Goal: Use online tool/utility: Utilize a website feature to perform a specific function

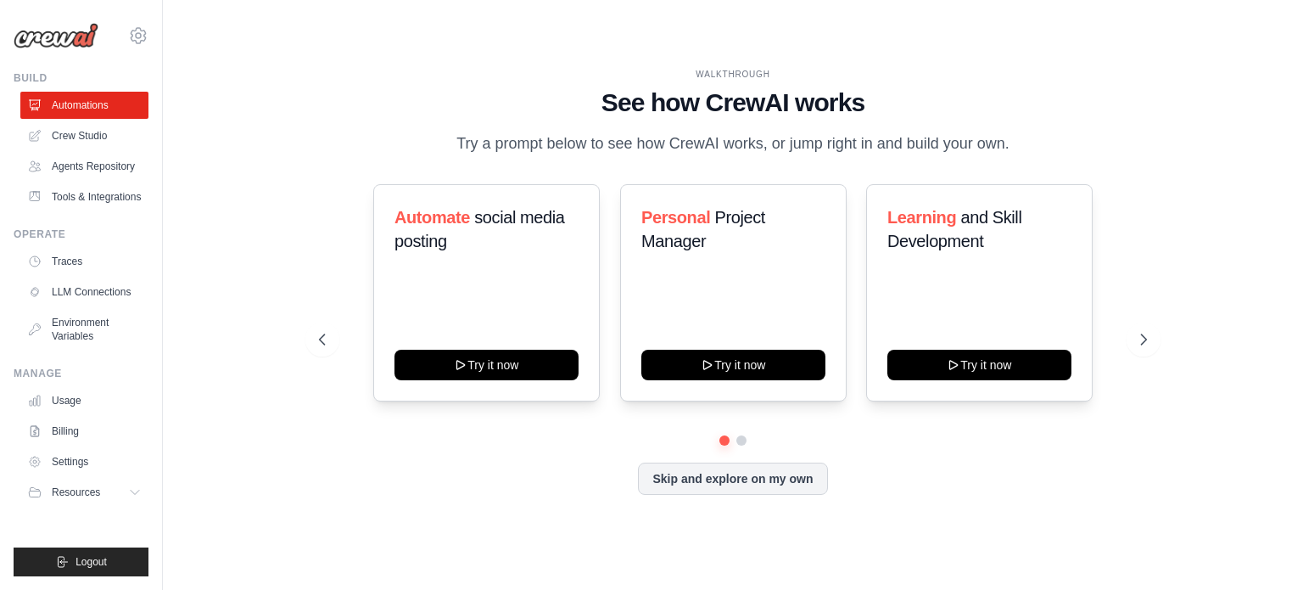
click at [1127, 98] on h1 "See how CrewAI works" at bounding box center [733, 102] width 828 height 31
click at [1144, 346] on icon at bounding box center [1145, 339] width 17 height 17
click at [1156, 338] on button at bounding box center [1144, 339] width 34 height 34
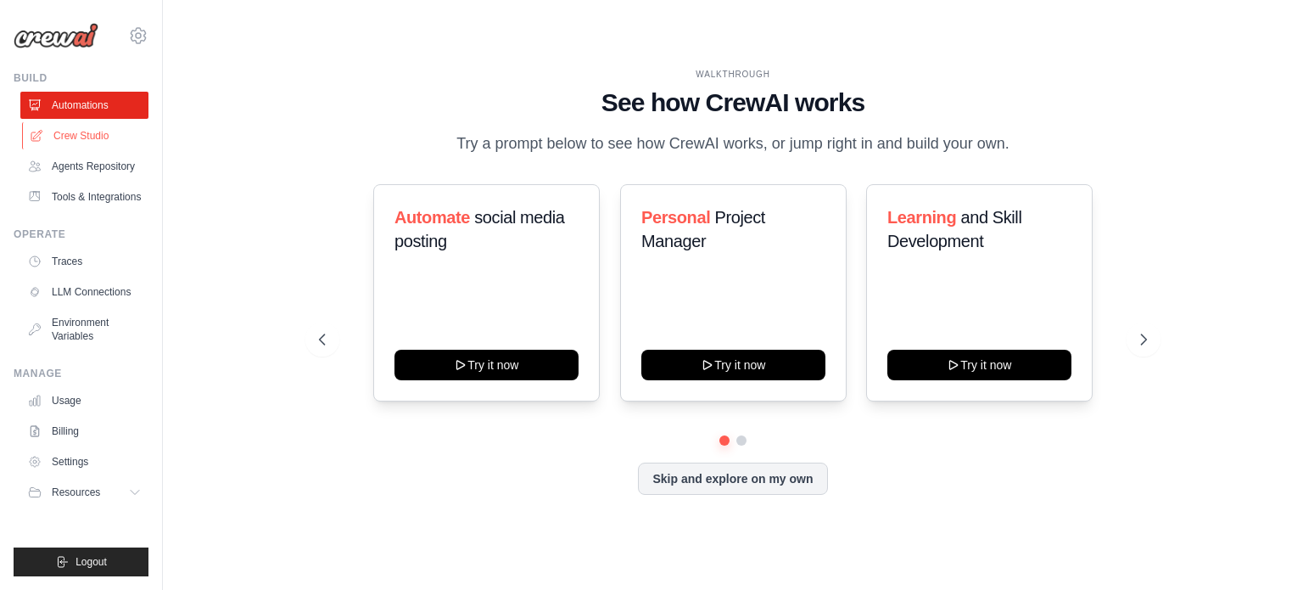
click at [97, 141] on link "Crew Studio" at bounding box center [86, 135] width 128 height 27
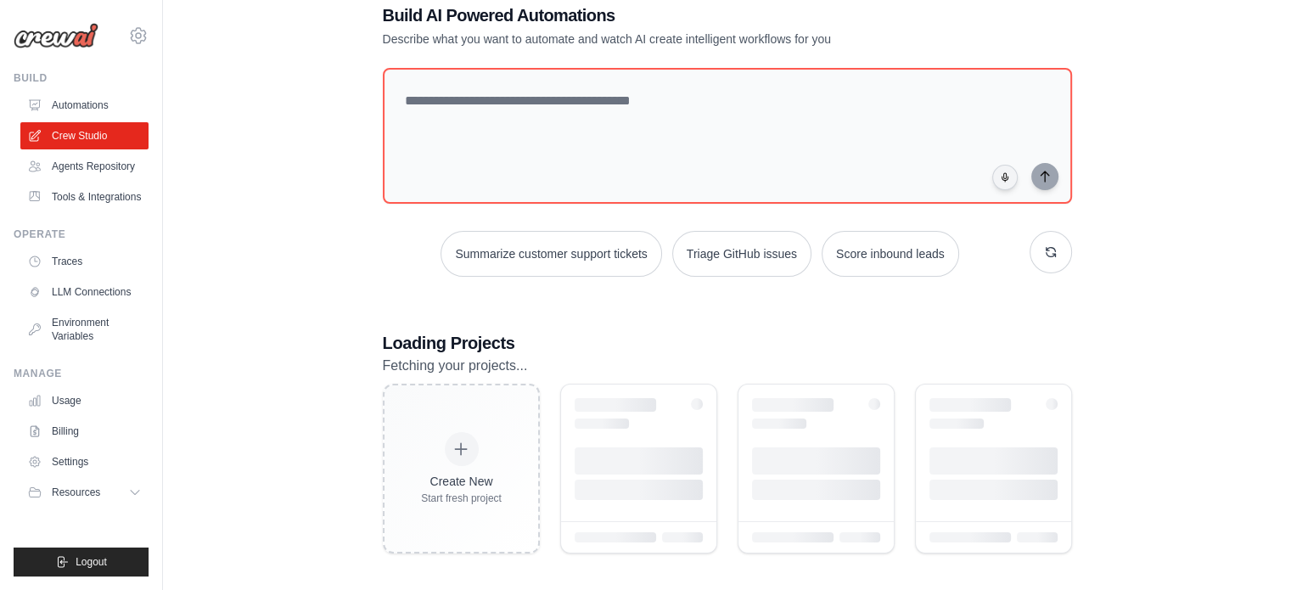
scroll to position [48, 0]
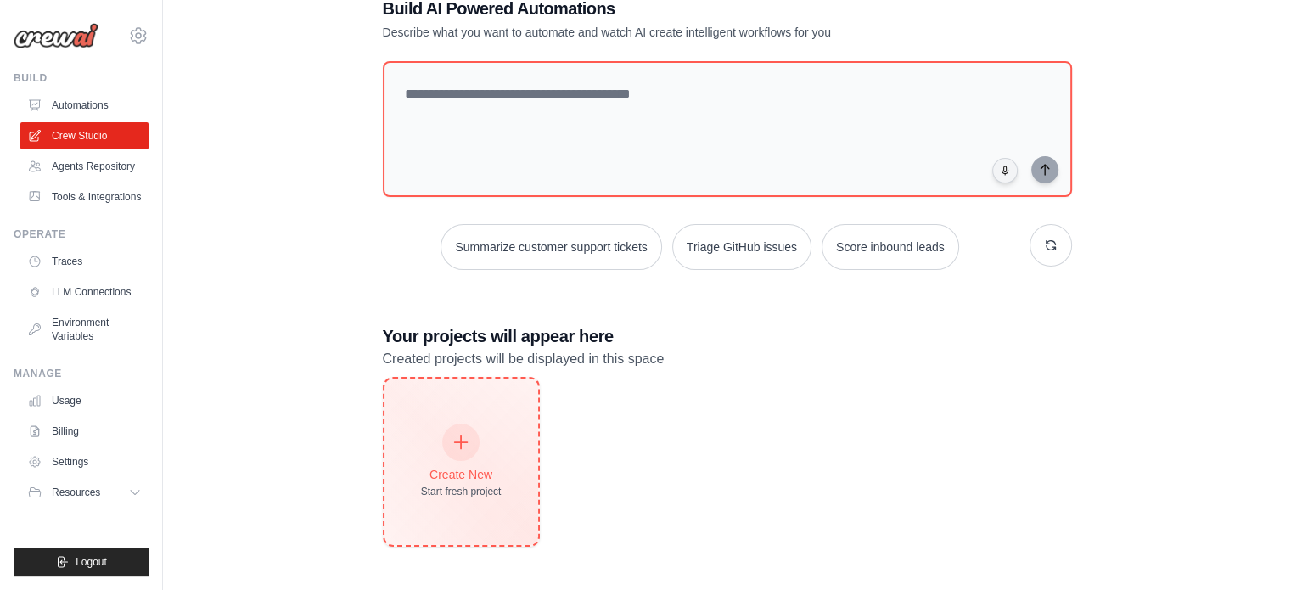
click at [495, 427] on div "Create New Start fresh project" at bounding box center [461, 461] width 81 height 73
click at [468, 440] on icon at bounding box center [460, 442] width 19 height 19
click at [460, 440] on icon at bounding box center [461, 442] width 13 height 13
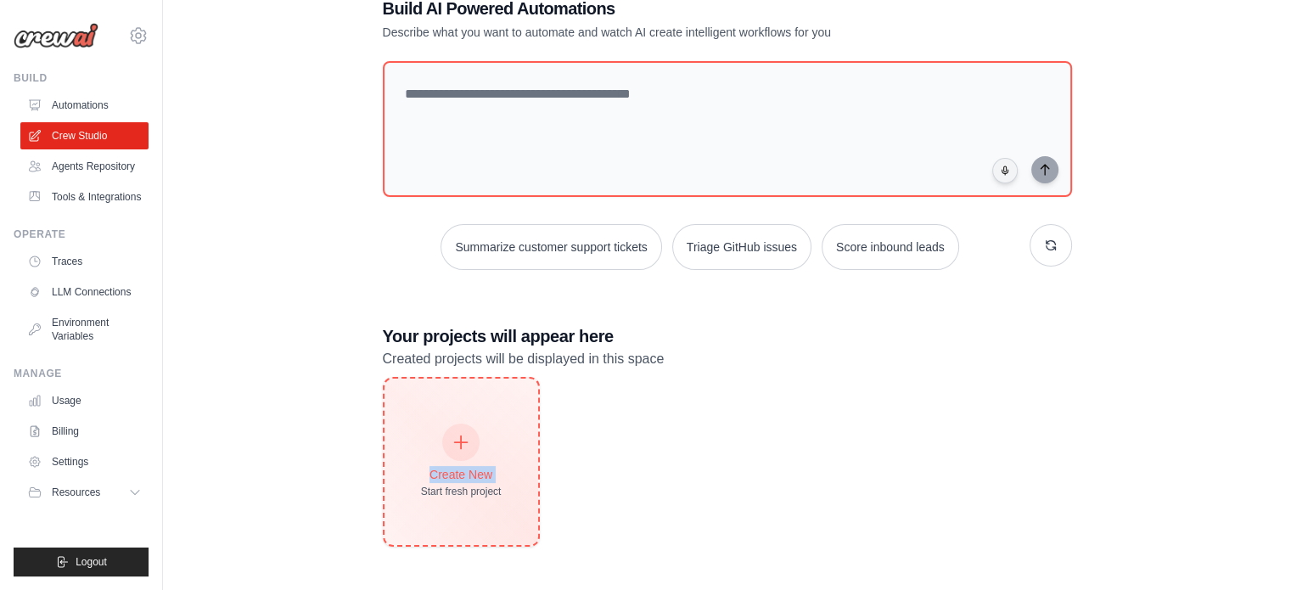
click at [460, 440] on icon at bounding box center [461, 442] width 13 height 13
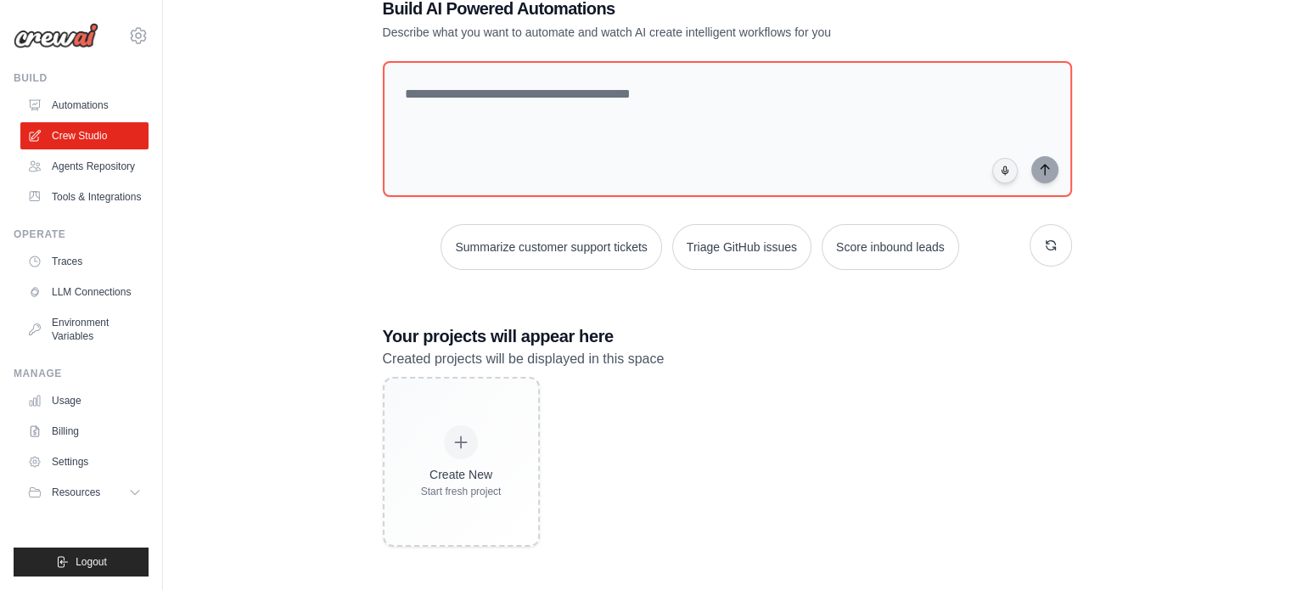
click at [784, 443] on div "Create New Start fresh project" at bounding box center [727, 462] width 689 height 170
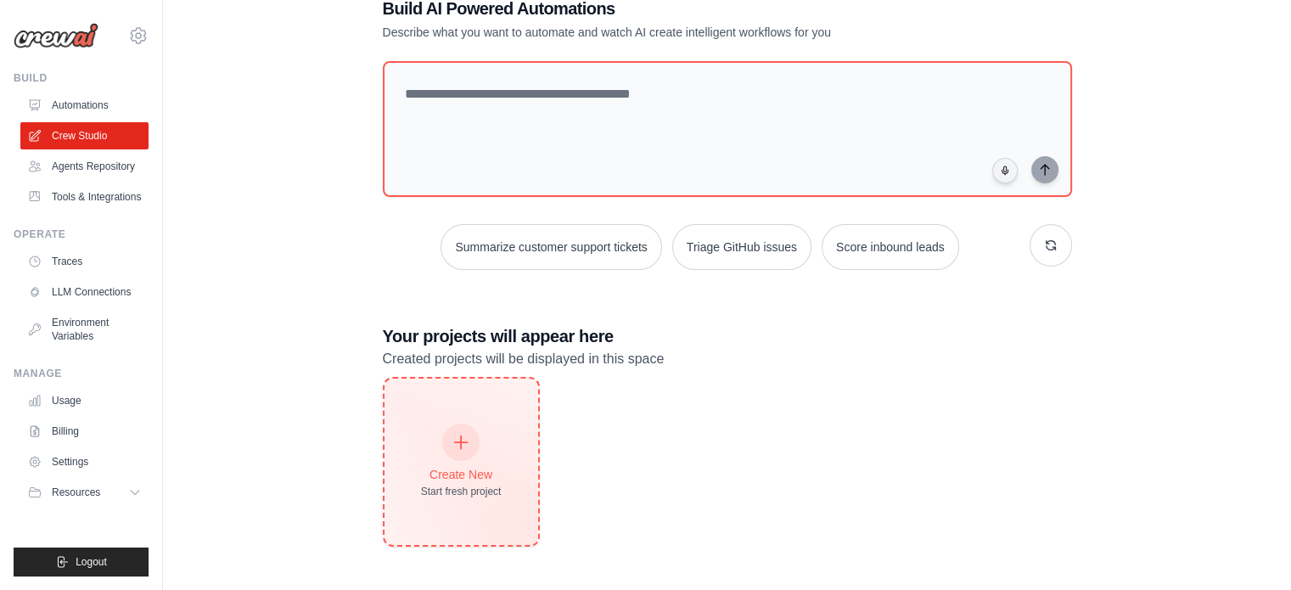
click at [477, 442] on div at bounding box center [460, 441] width 37 height 37
click at [470, 451] on div at bounding box center [460, 441] width 37 height 37
click at [441, 443] on div "Create New Start fresh project" at bounding box center [461, 461] width 81 height 73
click at [462, 437] on icon at bounding box center [460, 442] width 19 height 19
click at [467, 453] on div at bounding box center [460, 441] width 37 height 37
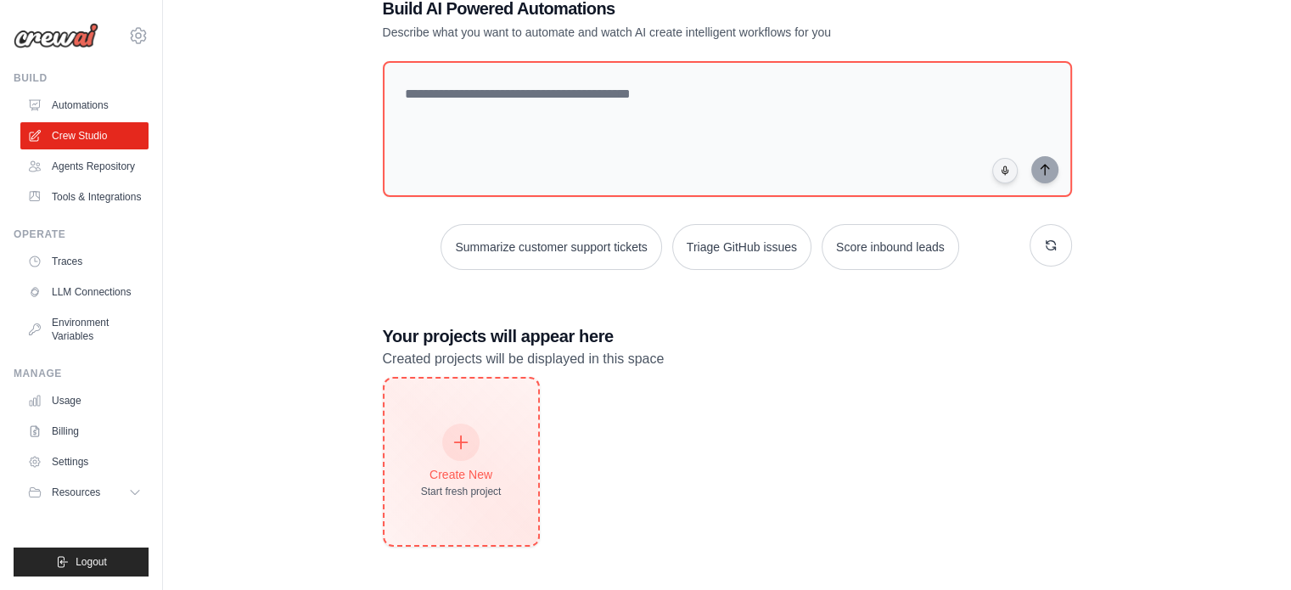
click at [466, 445] on icon at bounding box center [460, 442] width 19 height 19
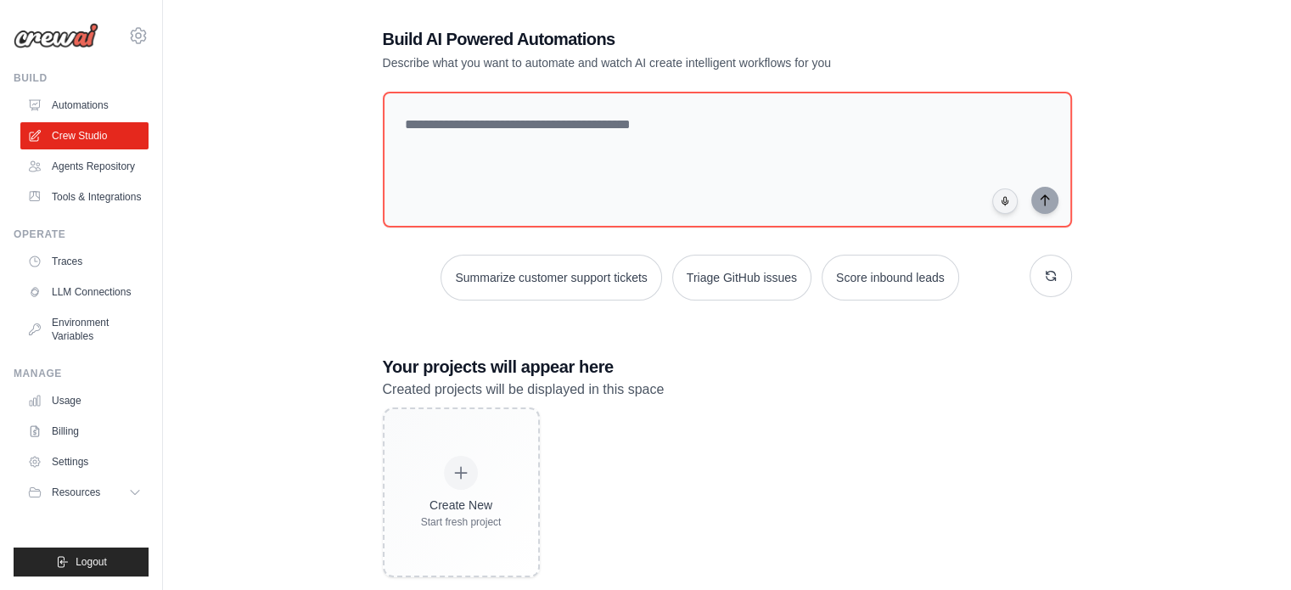
scroll to position [0, 0]
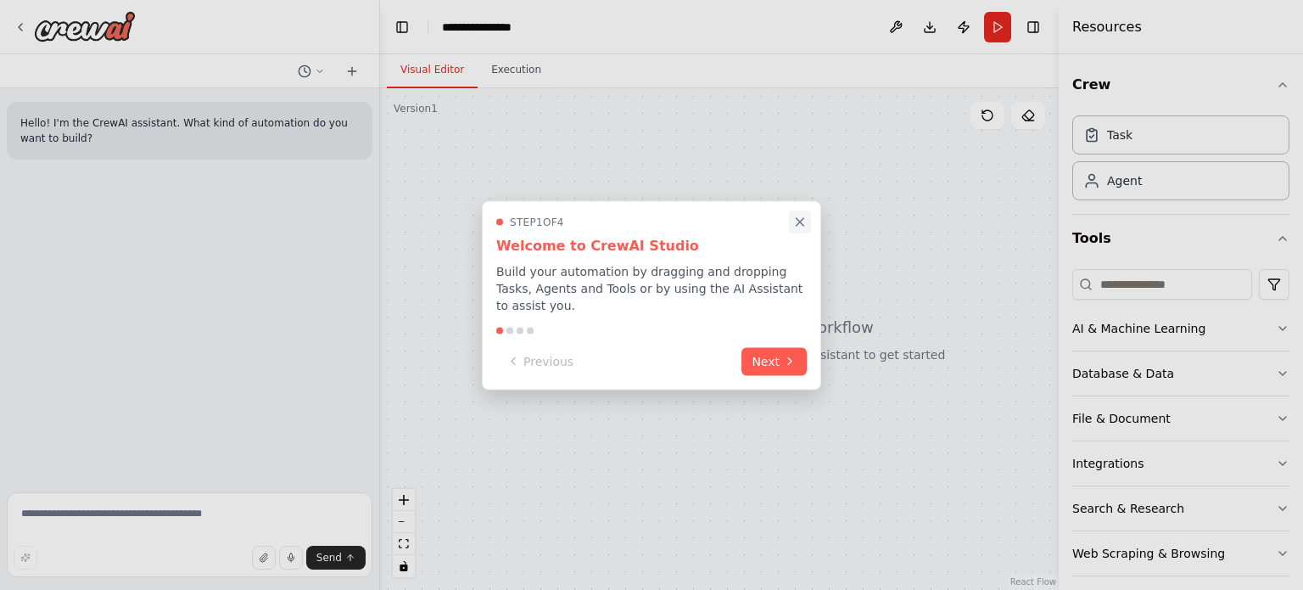
click at [804, 229] on icon "Close walkthrough" at bounding box center [800, 221] width 15 height 15
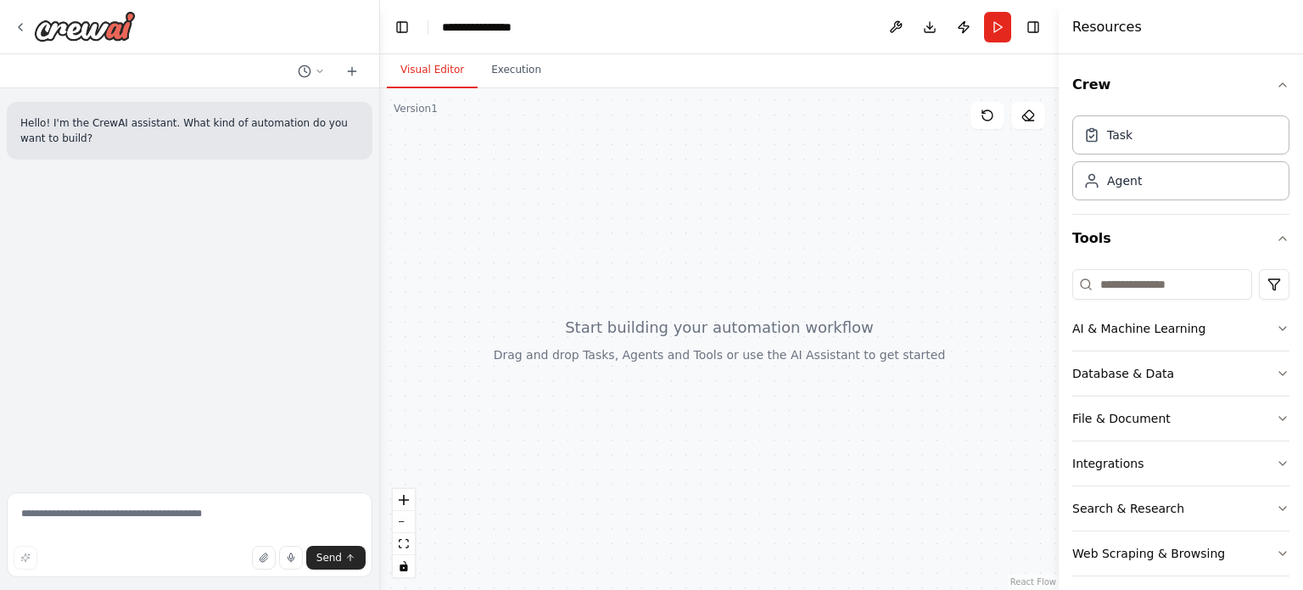
click at [527, 163] on div at bounding box center [719, 338] width 679 height 501
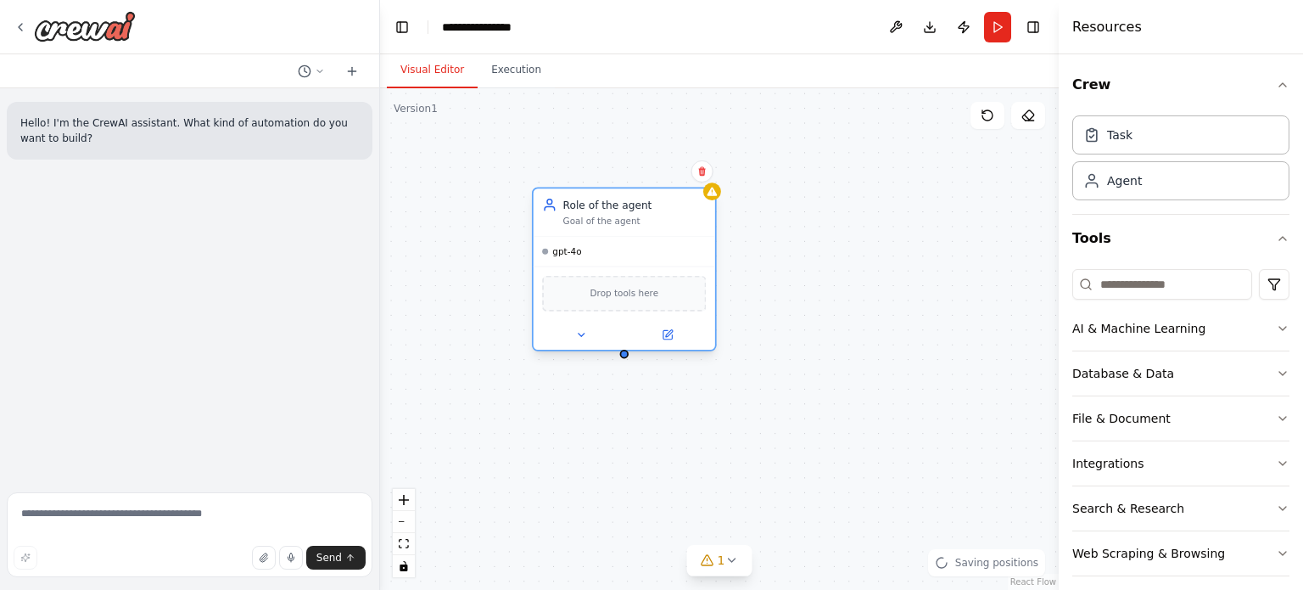
drag, startPoint x: 787, startPoint y: 240, endPoint x: 599, endPoint y: 215, distance: 190.1
click at [599, 215] on div "Role of the agent Goal of the agent" at bounding box center [634, 213] width 143 height 30
click at [573, 336] on button at bounding box center [565, 335] width 83 height 18
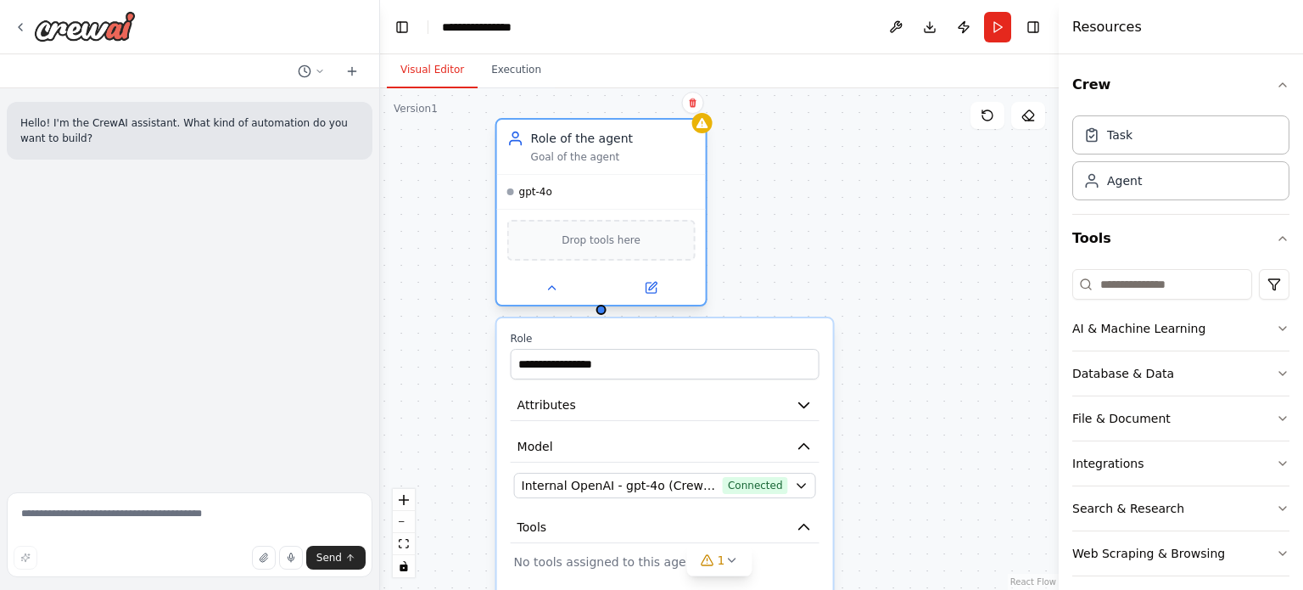
drag, startPoint x: 665, startPoint y: 216, endPoint x: 662, endPoint y: 165, distance: 51.9
click at [662, 165] on div "Role of the agent Goal of the agent" at bounding box center [601, 147] width 209 height 54
click at [716, 480] on span "Internal OpenAI - gpt-4o (CrewAI Sponsored OpenAI Connection)" at bounding box center [619, 485] width 194 height 17
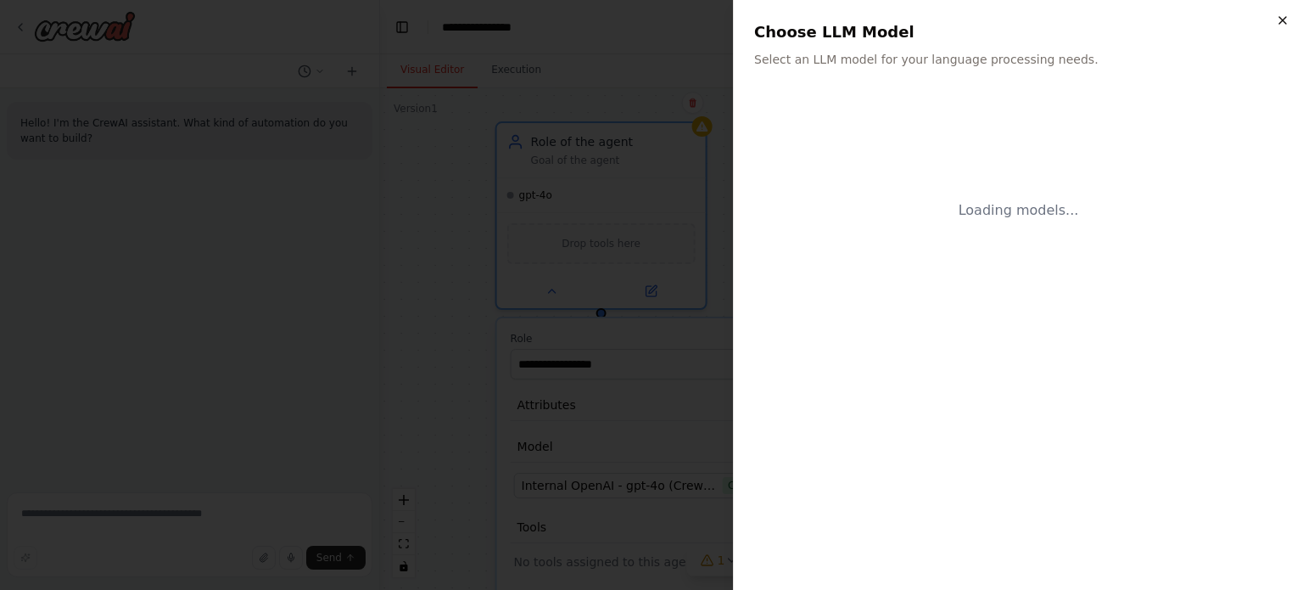
click at [1280, 26] on icon "button" at bounding box center [1283, 21] width 14 height 14
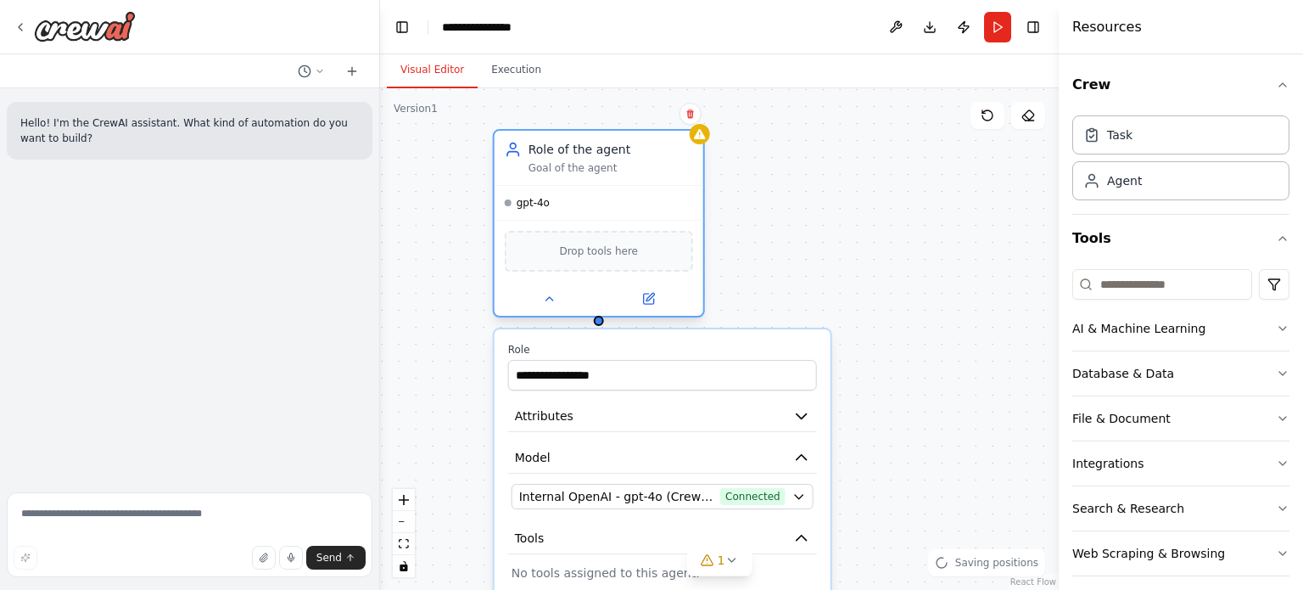
click at [574, 259] on div "Drop tools here" at bounding box center [599, 251] width 188 height 41
click at [521, 174] on div "Role of the agent Goal of the agent" at bounding box center [599, 158] width 188 height 34
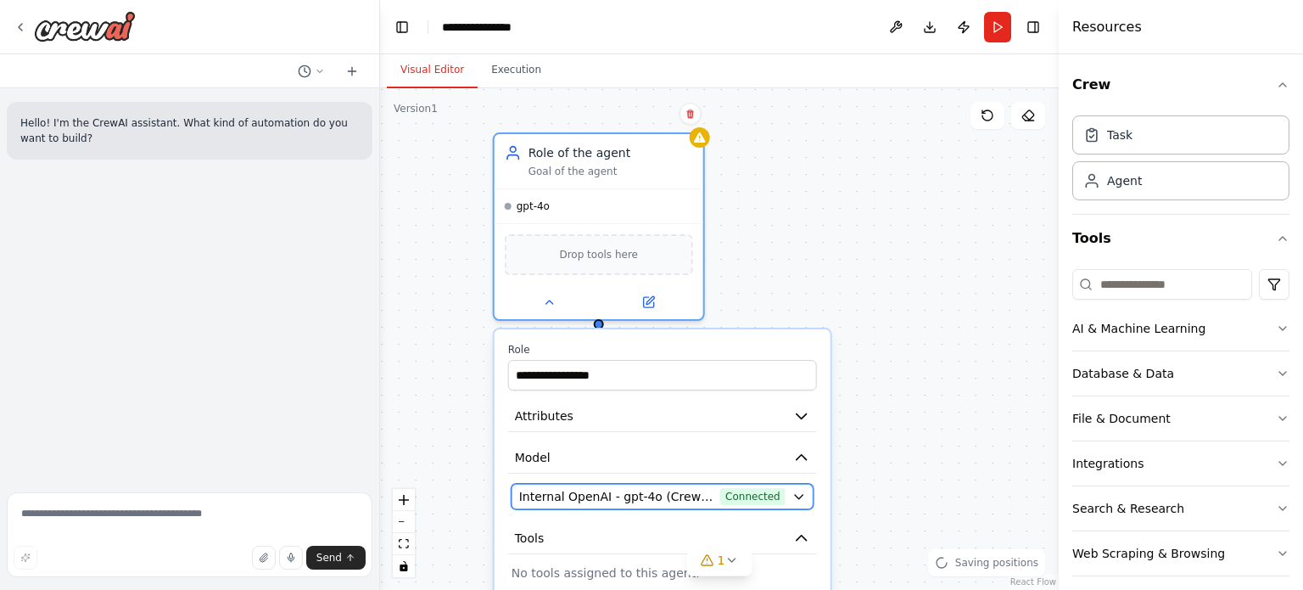
click at [576, 492] on span "Internal OpenAI - gpt-4o (CrewAI Sponsored OpenAI Connection)" at bounding box center [616, 496] width 194 height 17
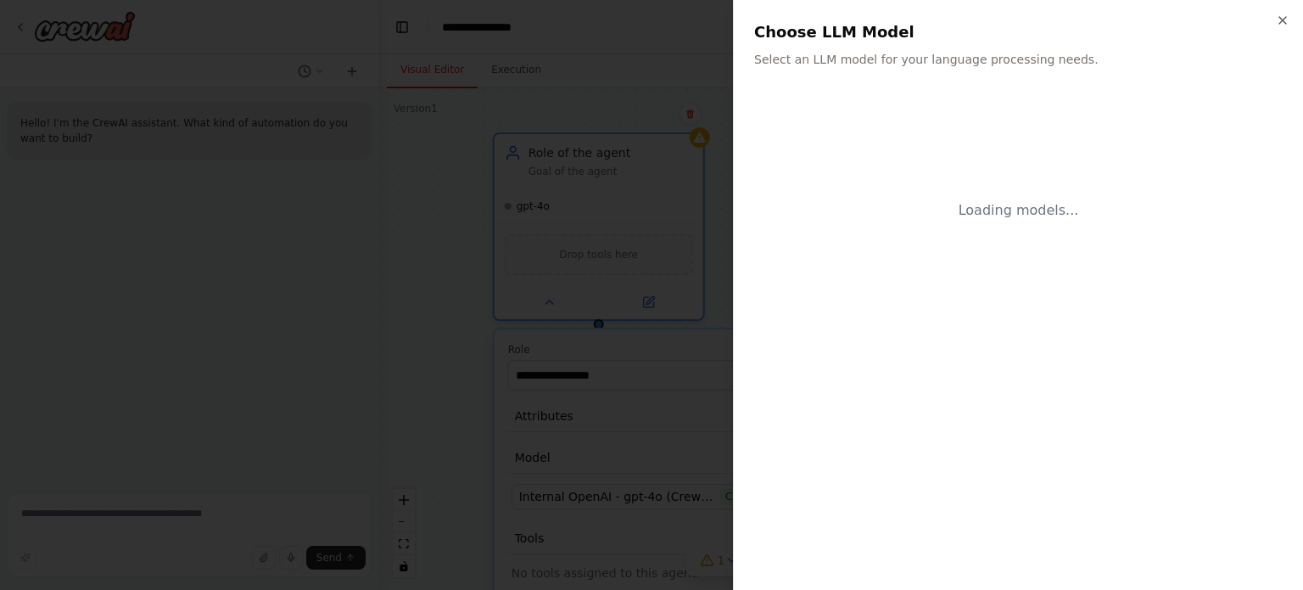
click at [679, 93] on div at bounding box center [651, 295] width 1303 height 590
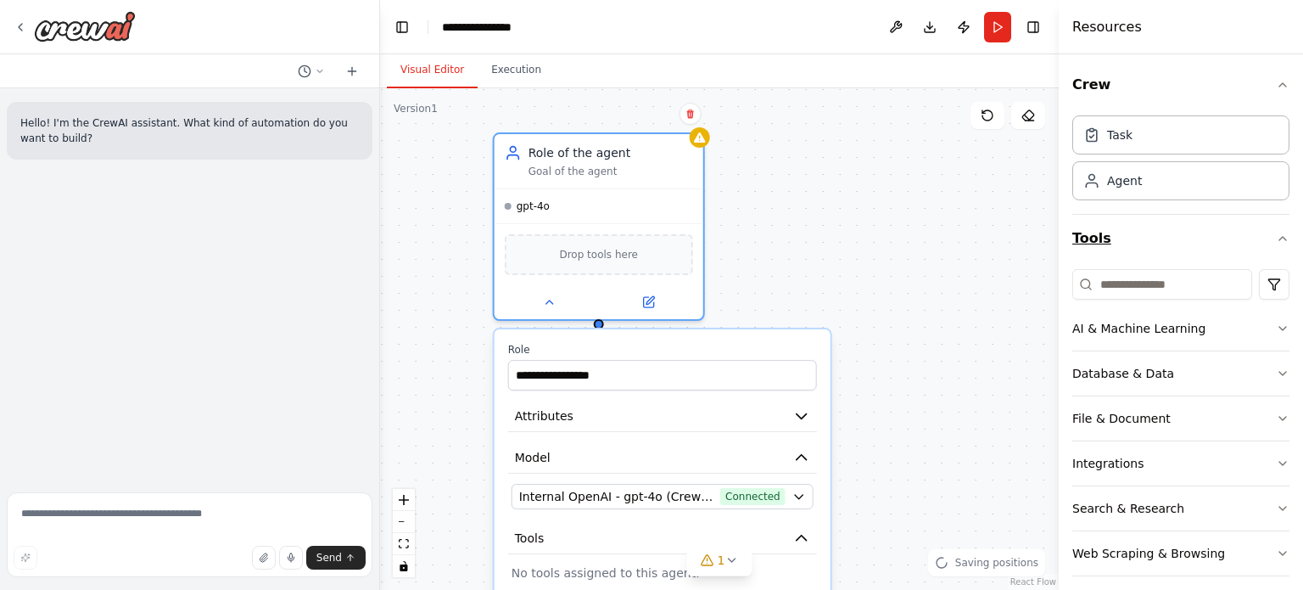
click at [1095, 233] on button "Tools" at bounding box center [1181, 239] width 217 height 48
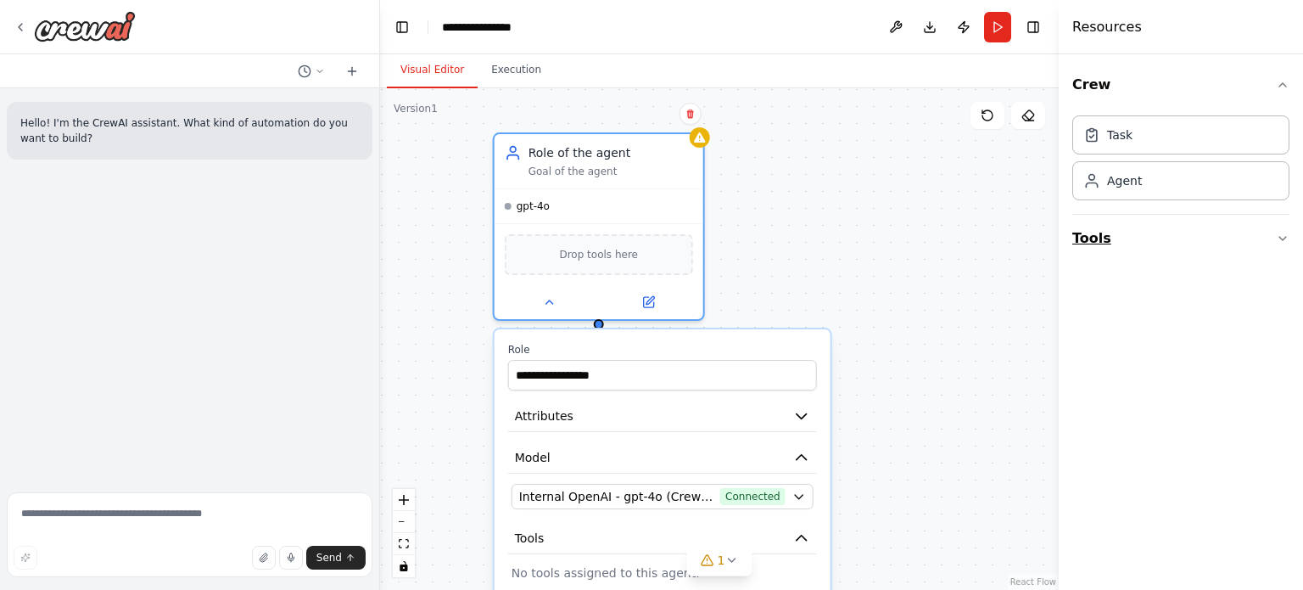
click at [1096, 240] on button "Tools" at bounding box center [1181, 239] width 217 height 48
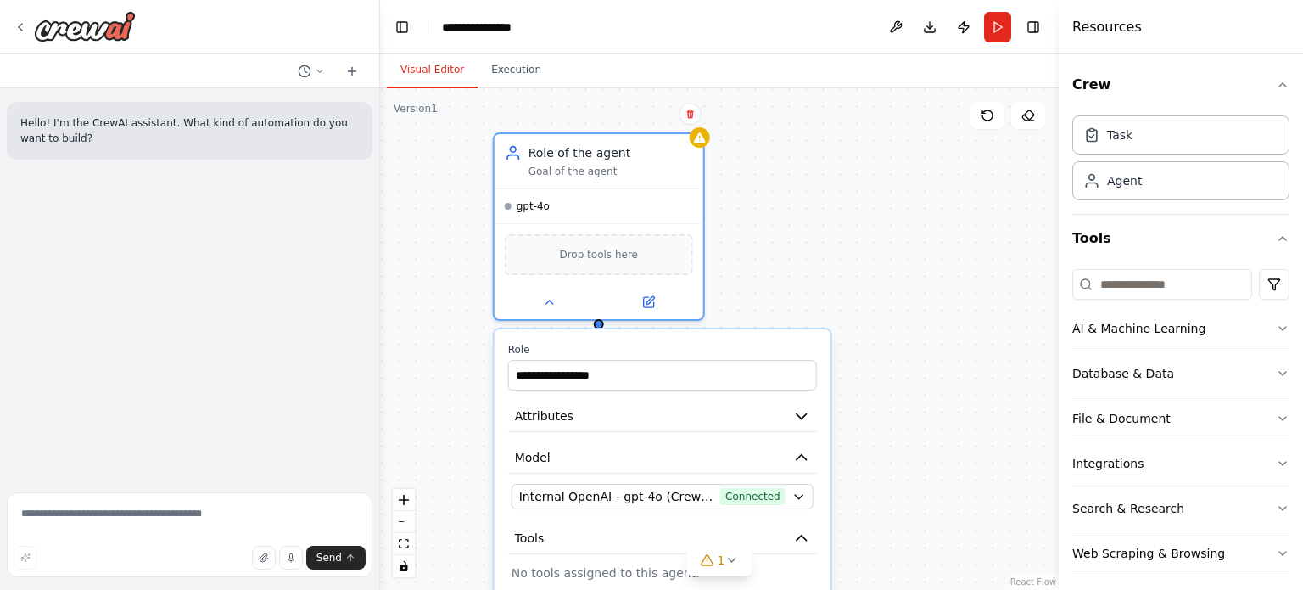
scroll to position [56, 0]
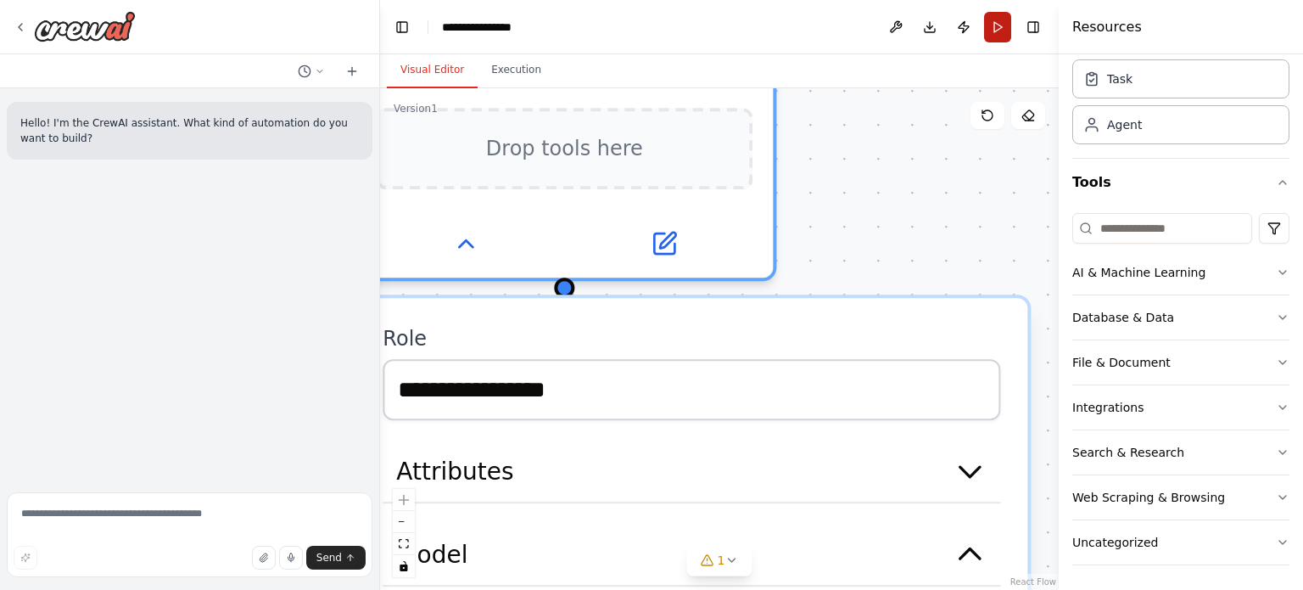
click at [997, 35] on button "Run" at bounding box center [997, 27] width 27 height 31
